Goal: Find contact information: Find contact information

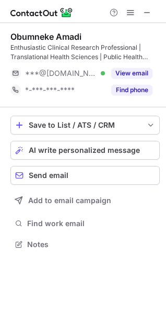
scroll to position [237, 166]
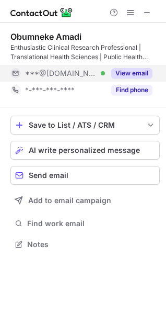
click at [138, 72] on button "View email" at bounding box center [131, 73] width 41 height 10
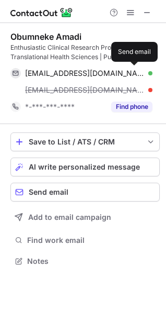
scroll to position [254, 166]
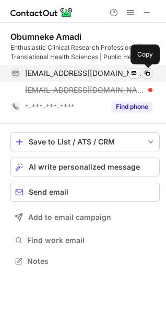
click at [146, 73] on span at bounding box center [147, 73] width 8 height 8
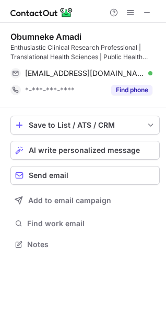
scroll to position [237, 166]
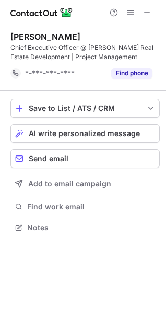
scroll to position [220, 166]
